Goal: Information Seeking & Learning: Learn about a topic

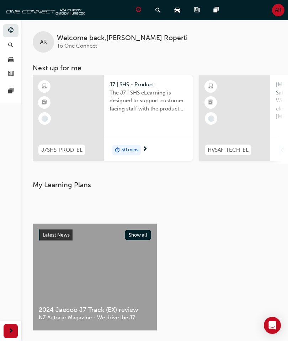
click at [150, 148] on div "30 mins" at bounding box center [148, 150] width 89 height 22
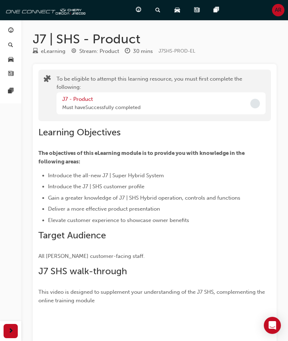
click at [70, 98] on link "J7 - Product" at bounding box center [77, 99] width 31 height 6
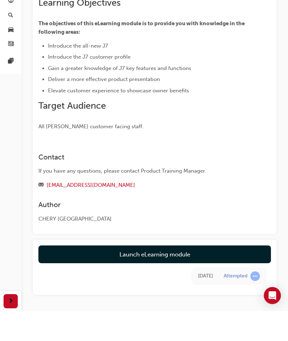
scroll to position [77, 0]
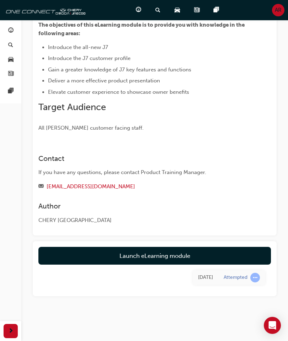
click at [192, 252] on link "Launch eLearning module" at bounding box center [154, 256] width 232 height 18
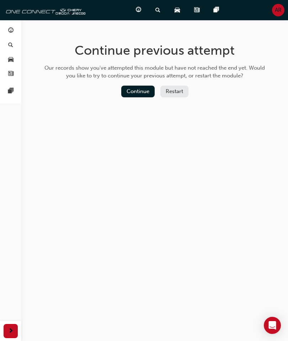
click at [127, 91] on button "Continue" at bounding box center [137, 92] width 33 height 12
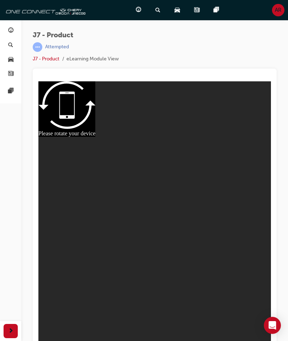
scroll to position [9, 0]
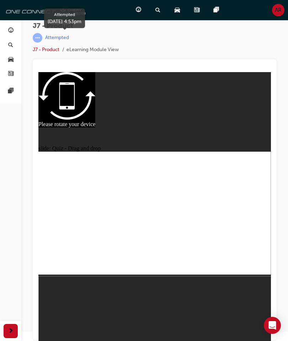
click at [38, 37] on span "learningRecordVerb_ATTEMPT-icon" at bounding box center [38, 38] width 10 height 10
click at [45, 52] on link "J7 - Product" at bounding box center [46, 50] width 27 height 6
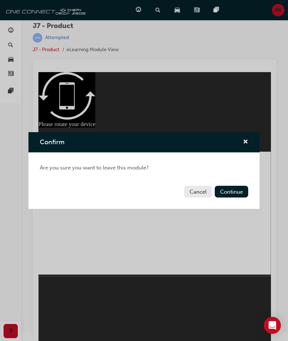
click at [239, 191] on button "Continue" at bounding box center [231, 192] width 33 height 12
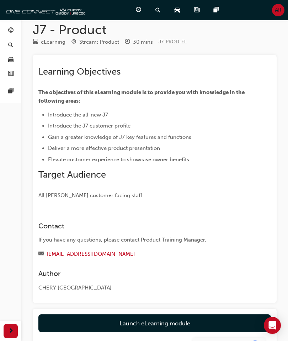
click at [187, 322] on link "Launch eLearning module" at bounding box center [154, 324] width 232 height 18
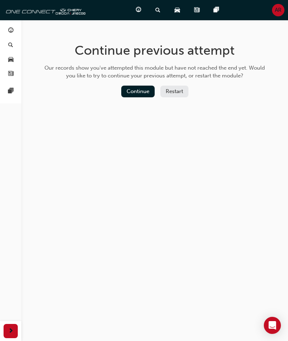
click at [178, 87] on button "Restart" at bounding box center [174, 92] width 28 height 12
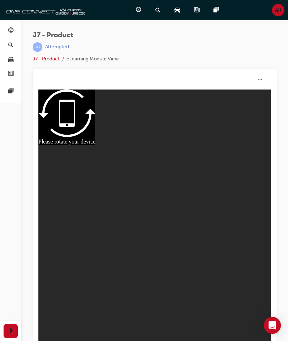
scroll to position [9, 0]
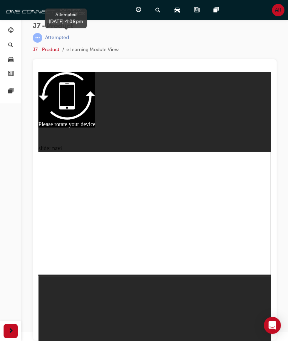
click at [47, 38] on div "Attempted" at bounding box center [57, 37] width 24 height 7
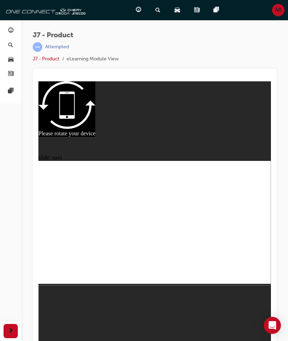
click at [51, 51] on div "Attempted" at bounding box center [76, 47] width 86 height 10
click at [43, 47] on div "Attempted" at bounding box center [76, 47] width 86 height 10
click at [45, 34] on span "J7 - Product" at bounding box center [76, 35] width 86 height 8
click at [141, 13] on span "guage-icon" at bounding box center [138, 10] width 5 height 9
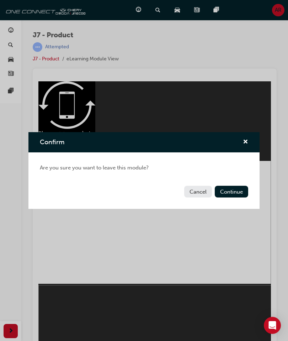
click at [237, 191] on button "Continue" at bounding box center [231, 192] width 33 height 12
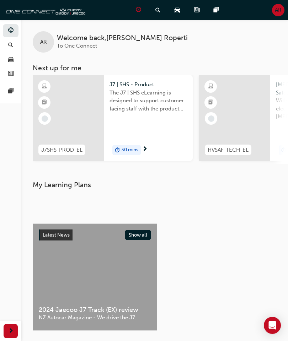
click at [144, 152] on span "next-icon" at bounding box center [144, 149] width 5 height 6
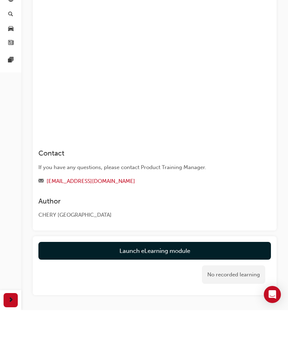
scroll to position [314, 0]
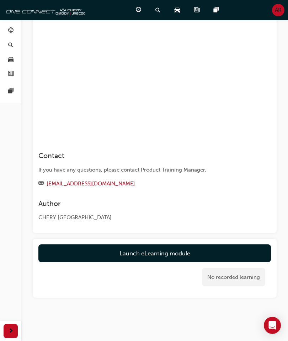
click at [176, 249] on button "Launch eLearning module" at bounding box center [154, 254] width 232 height 18
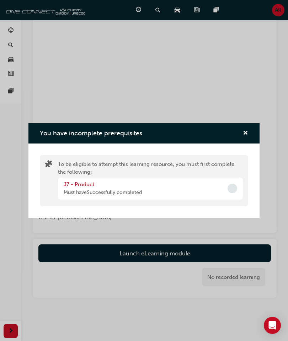
click at [183, 188] on div "J7 - Product Must have Successfully completed" at bounding box center [150, 189] width 185 height 22
click at [74, 182] on link "J7 - Product" at bounding box center [79, 184] width 31 height 6
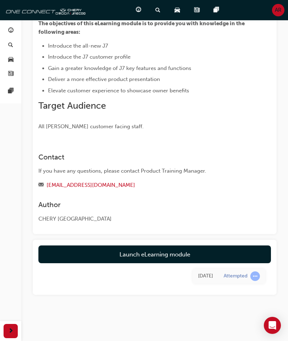
scroll to position [77, 0]
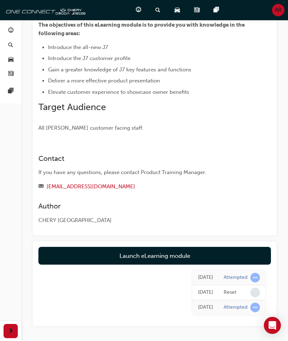
click at [179, 250] on link "Launch eLearning module" at bounding box center [154, 256] width 232 height 18
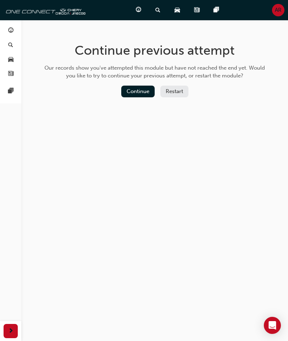
click at [144, 91] on button "Continue" at bounding box center [137, 92] width 33 height 12
